Goal: Book appointment/travel/reservation

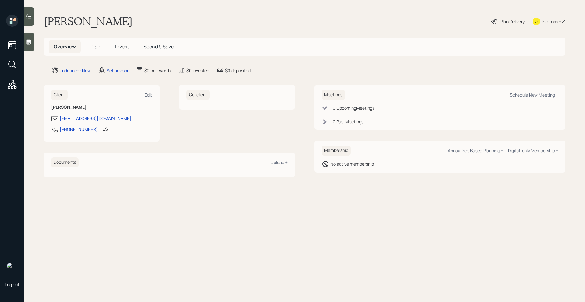
click at [526, 99] on div "Meetings Schedule New Meeting +" at bounding box center [440, 95] width 237 height 10
click at [526, 94] on div "Schedule New Meeting +" at bounding box center [534, 95] width 48 height 6
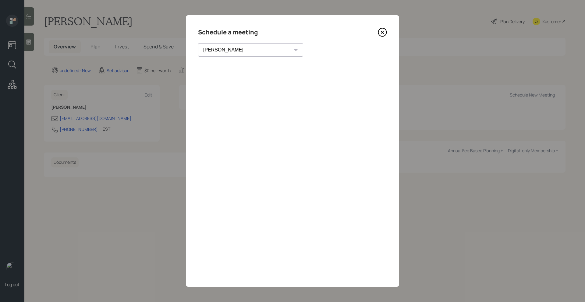
click at [242, 46] on select "[PERSON_NAME] [PERSON_NAME] [PERSON_NAME] [PERSON_NAME] [PERSON_NAME] [PERSON_N…" at bounding box center [250, 49] width 105 height 13
click at [198, 43] on select "[PERSON_NAME] [PERSON_NAME] [PERSON_NAME] [PERSON_NAME] [PERSON_NAME] [PERSON_N…" at bounding box center [250, 49] width 105 height 13
click at [235, 52] on select "[PERSON_NAME] [PERSON_NAME] [PERSON_NAME] [PERSON_NAME] [PERSON_NAME] [PERSON_N…" at bounding box center [250, 49] width 105 height 13
select select "205a2f49-d305-4782-8e90-e36bafbe5565"
click at [198, 43] on select "[PERSON_NAME] [PERSON_NAME] [PERSON_NAME] [PERSON_NAME] [PERSON_NAME] [PERSON_N…" at bounding box center [250, 49] width 105 height 13
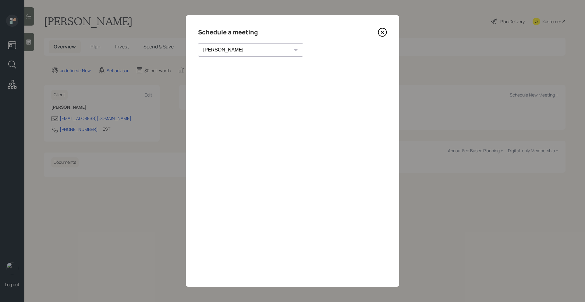
click at [379, 28] on icon at bounding box center [382, 32] width 9 height 9
